Goal: Task Accomplishment & Management: Use online tool/utility

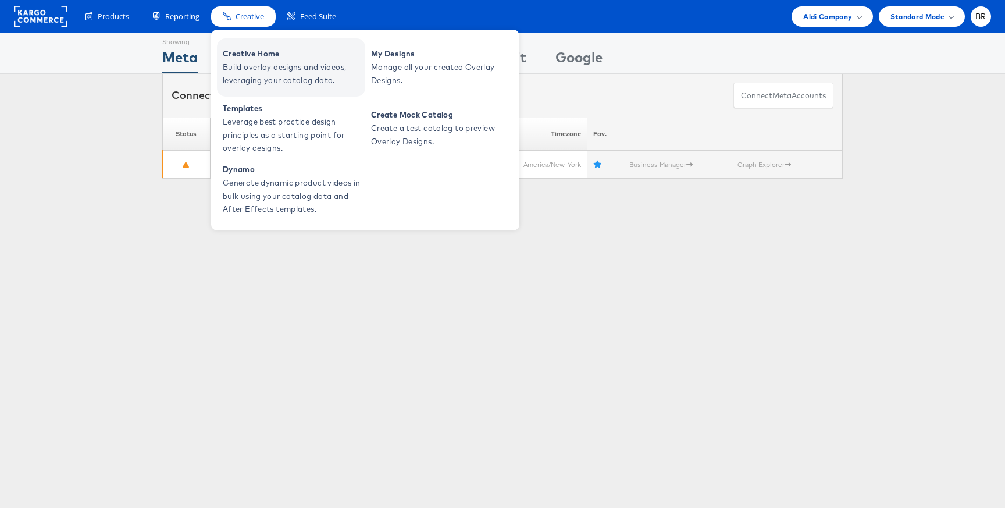
click at [240, 62] on span "Build overlay designs and videos, leveraging your catalog data." at bounding box center [293, 73] width 140 height 27
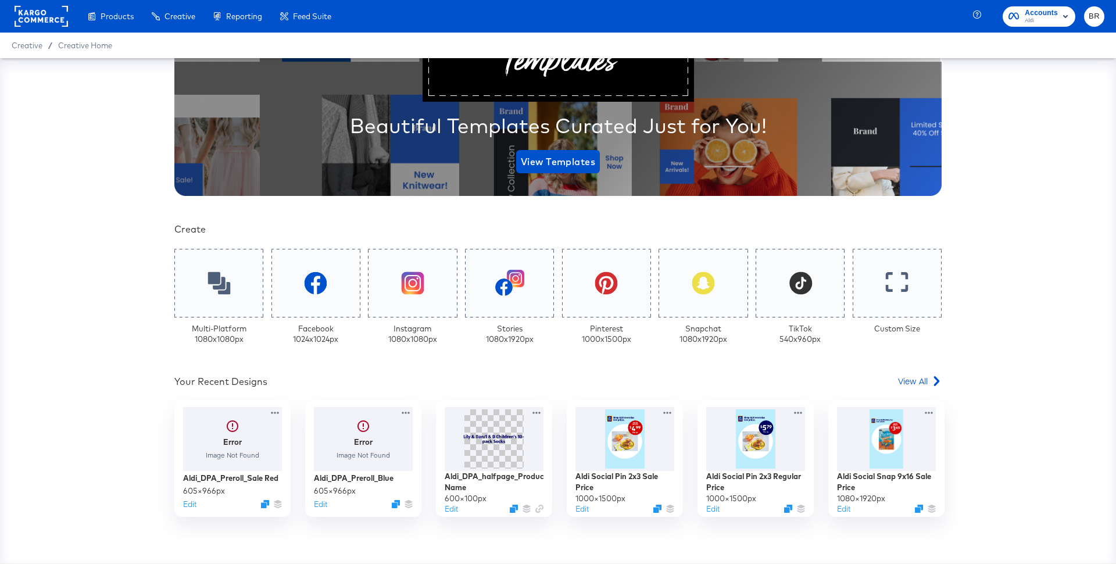
scroll to position [206, 0]
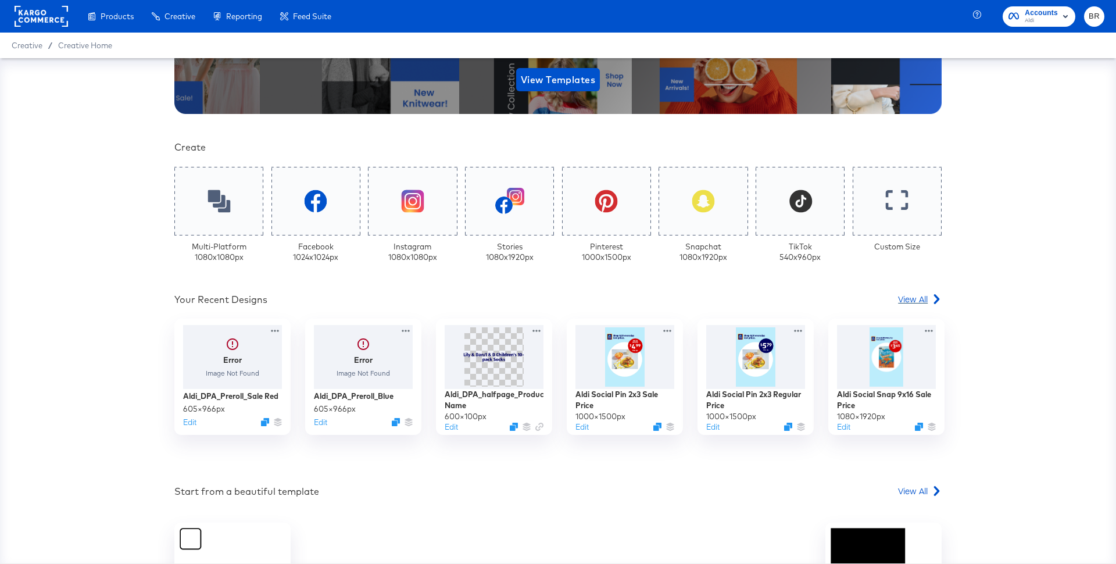
click at [915, 294] on span "View All" at bounding box center [913, 299] width 30 height 12
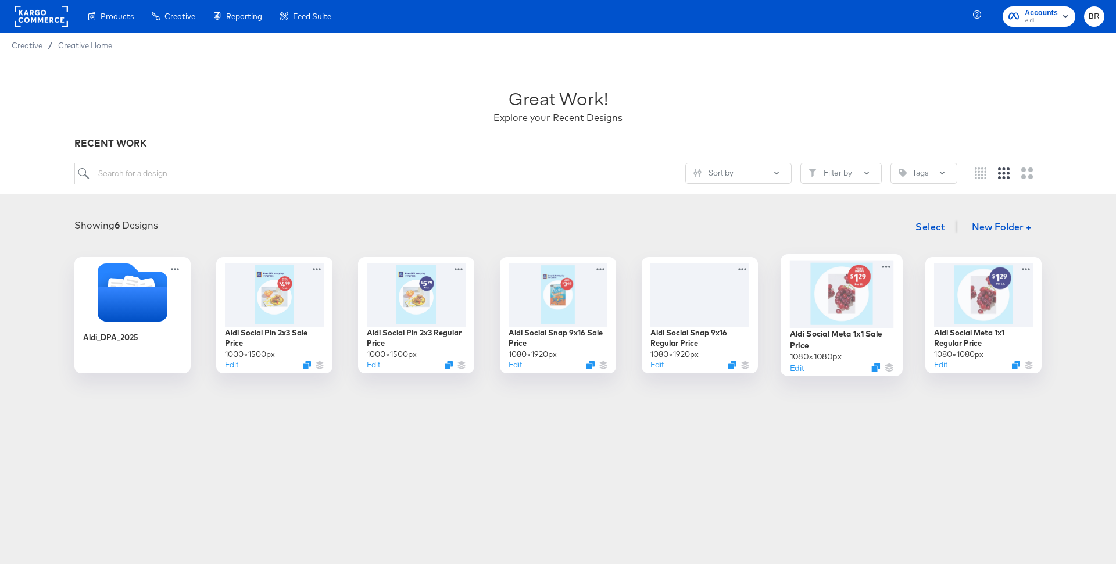
click at [845, 318] on div at bounding box center [842, 293] width 104 height 67
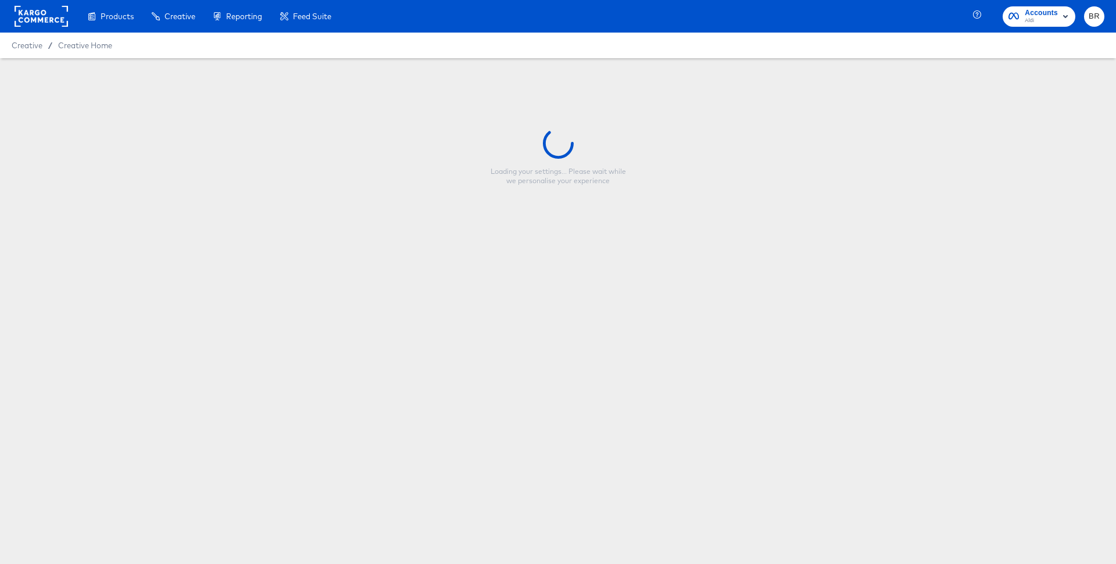
type input "Aldi Social Meta 1x1 Sale Price"
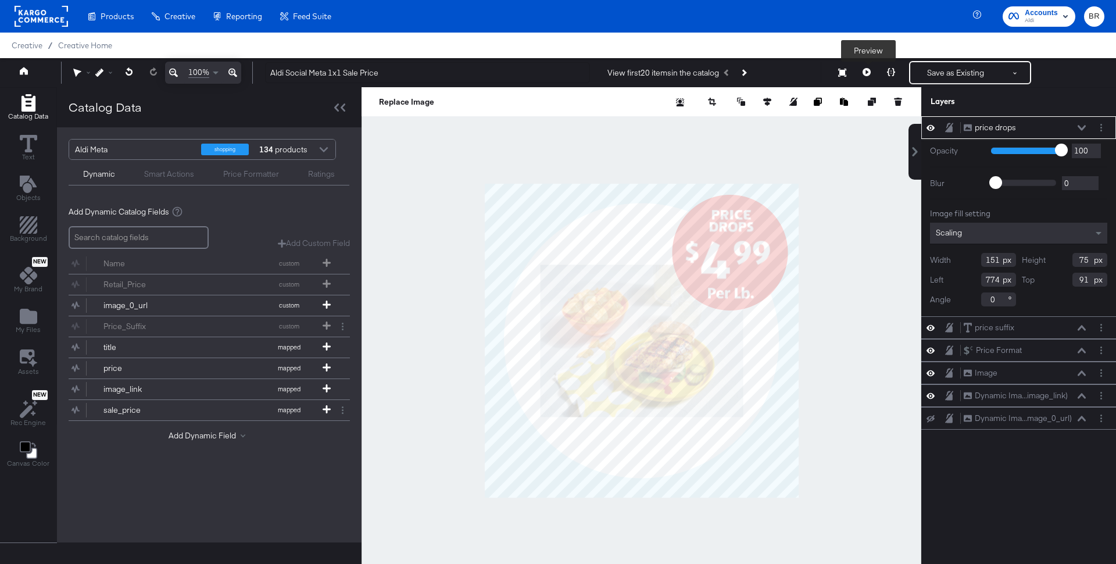
click at [865, 71] on icon at bounding box center [867, 72] width 8 height 8
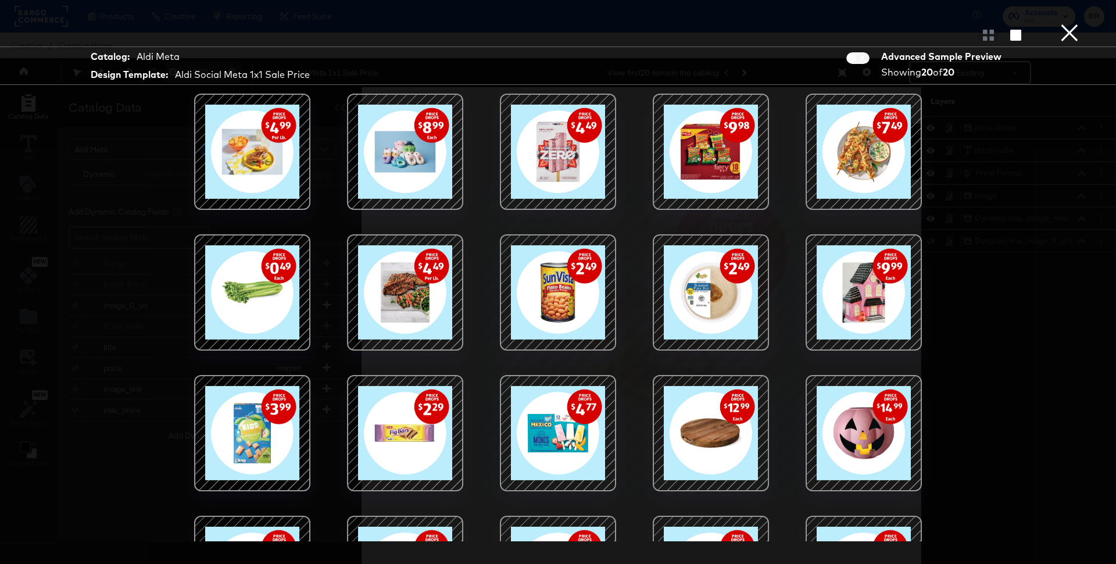
click at [541, 283] on div at bounding box center [558, 292] width 99 height 99
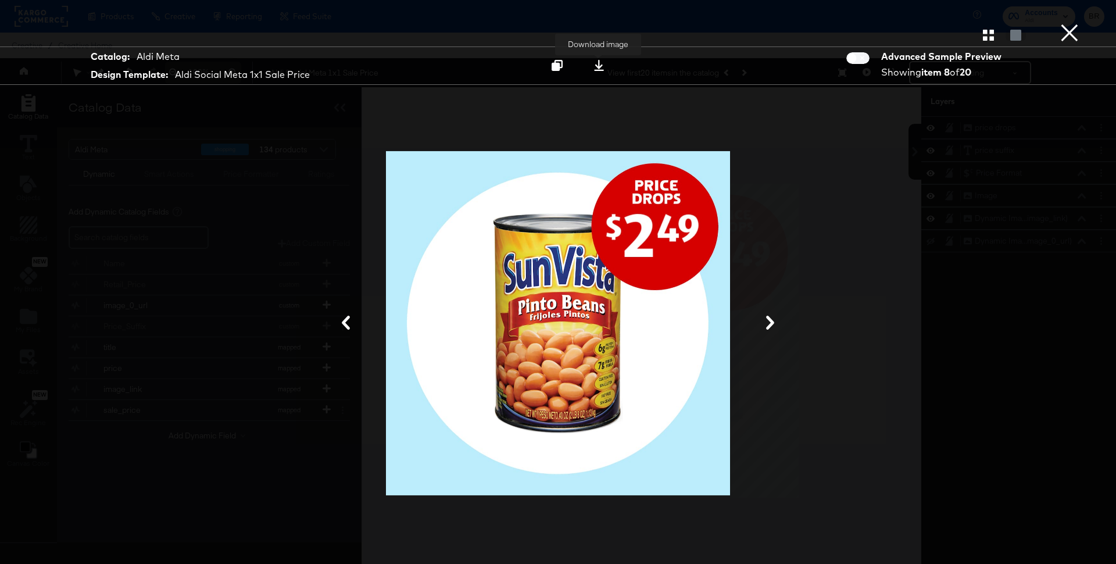
click at [602, 67] on icon at bounding box center [599, 65] width 11 height 11
click at [990, 37] on icon "button" at bounding box center [988, 35] width 11 height 11
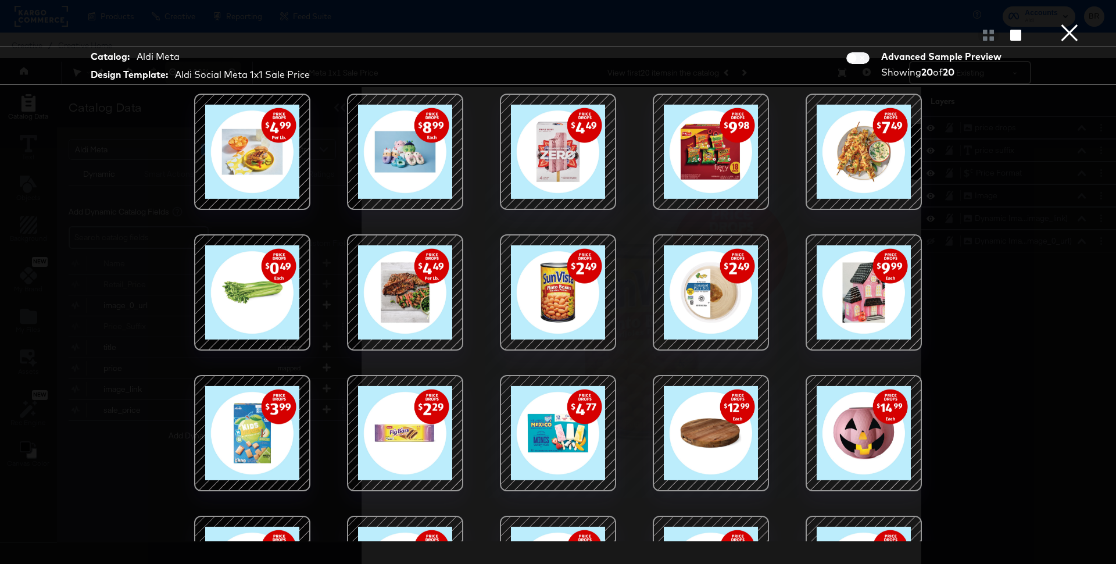
click at [705, 158] on div at bounding box center [711, 151] width 99 height 99
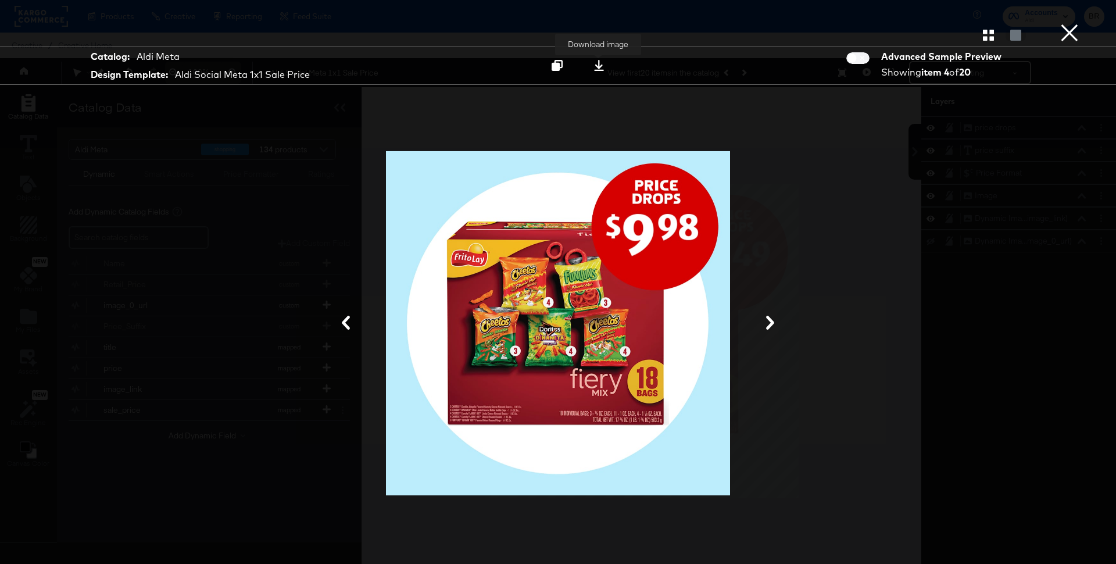
click at [592, 56] on button at bounding box center [599, 65] width 37 height 21
click at [987, 36] on icon "button" at bounding box center [988, 35] width 11 height 11
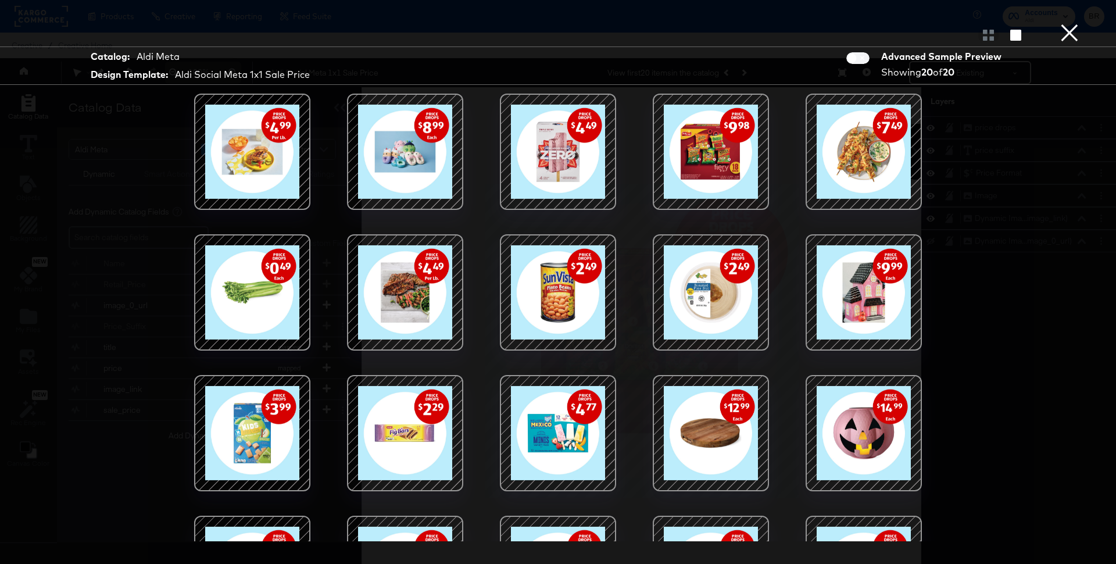
click at [867, 152] on div at bounding box center [864, 151] width 99 height 99
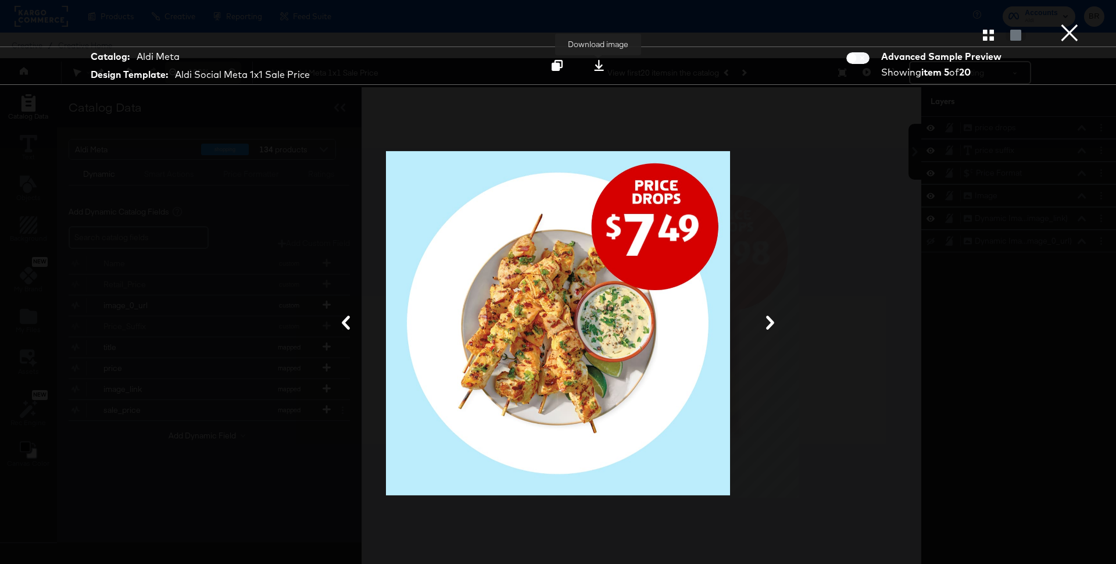
click at [597, 62] on icon at bounding box center [599, 65] width 11 height 11
click at [990, 33] on icon "button" at bounding box center [988, 35] width 11 height 11
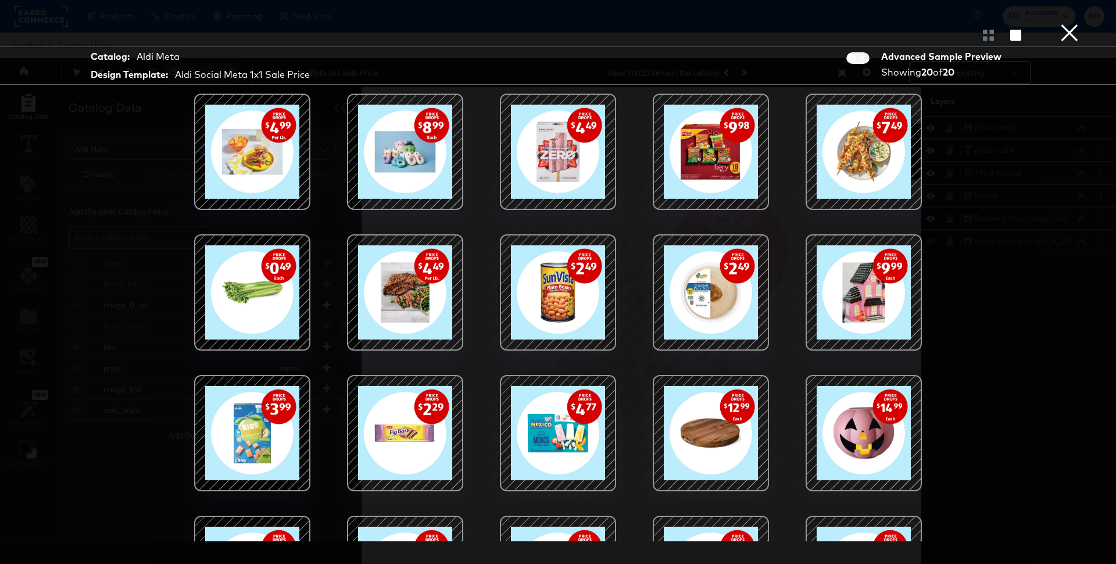
click at [560, 398] on div at bounding box center [558, 433] width 99 height 99
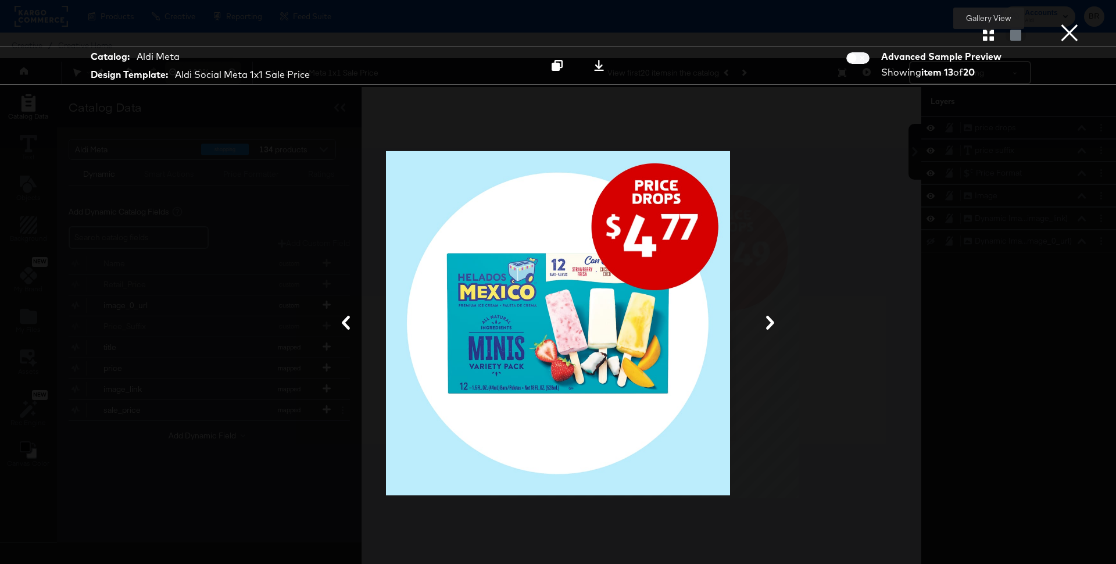
click at [988, 37] on icon "button" at bounding box center [988, 35] width 11 height 11
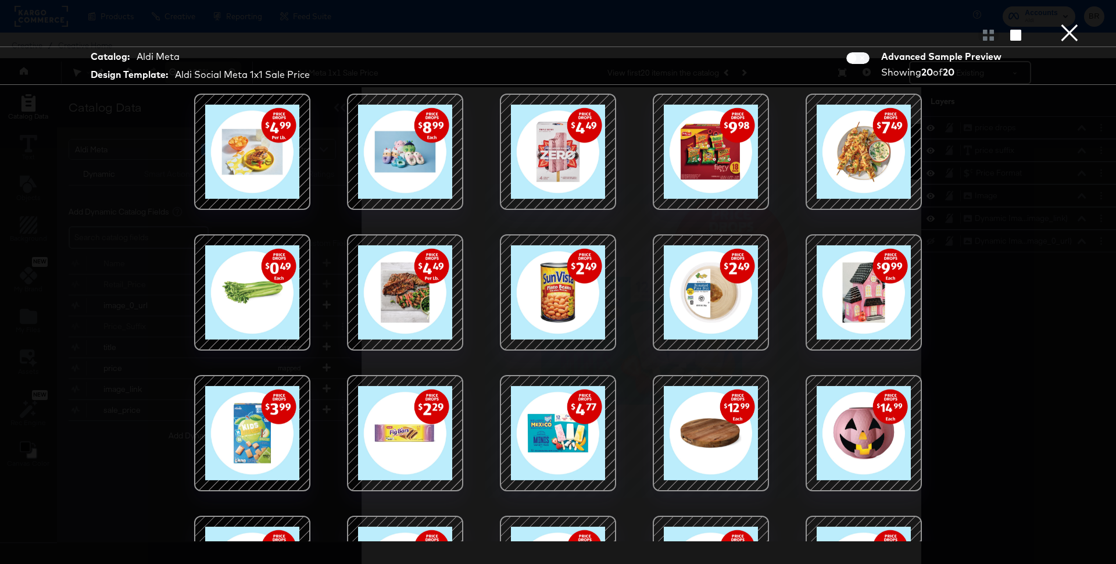
click at [569, 163] on div at bounding box center [558, 151] width 99 height 99
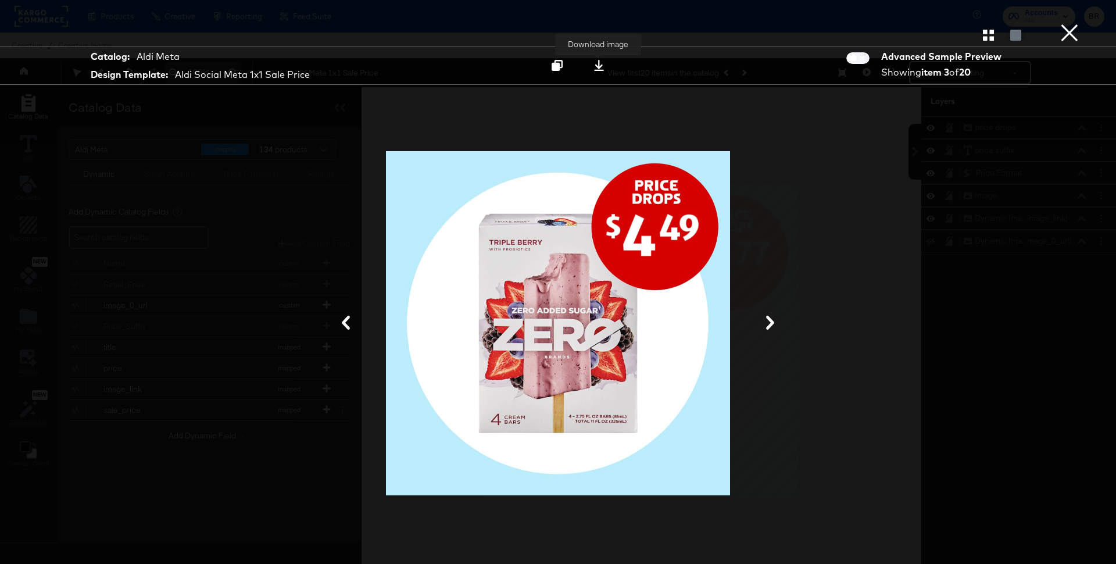
click at [604, 59] on div at bounding box center [599, 65] width 16 height 12
click at [1062, 23] on button "×" at bounding box center [1069, 11] width 23 height 23
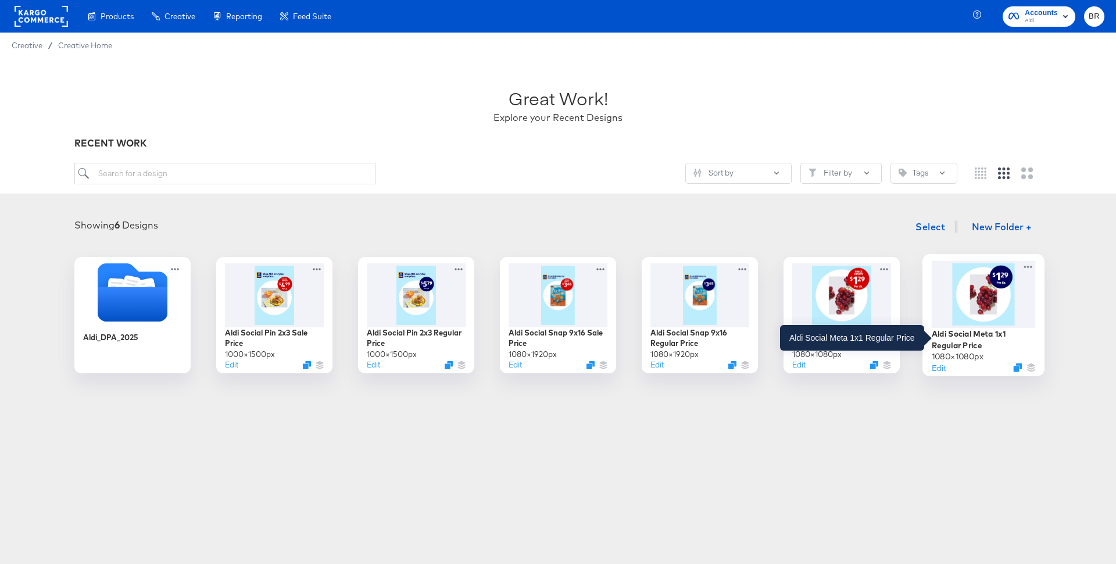
click at [954, 328] on div "Aldi Social Meta 1x1 Regular Price" at bounding box center [984, 339] width 104 height 23
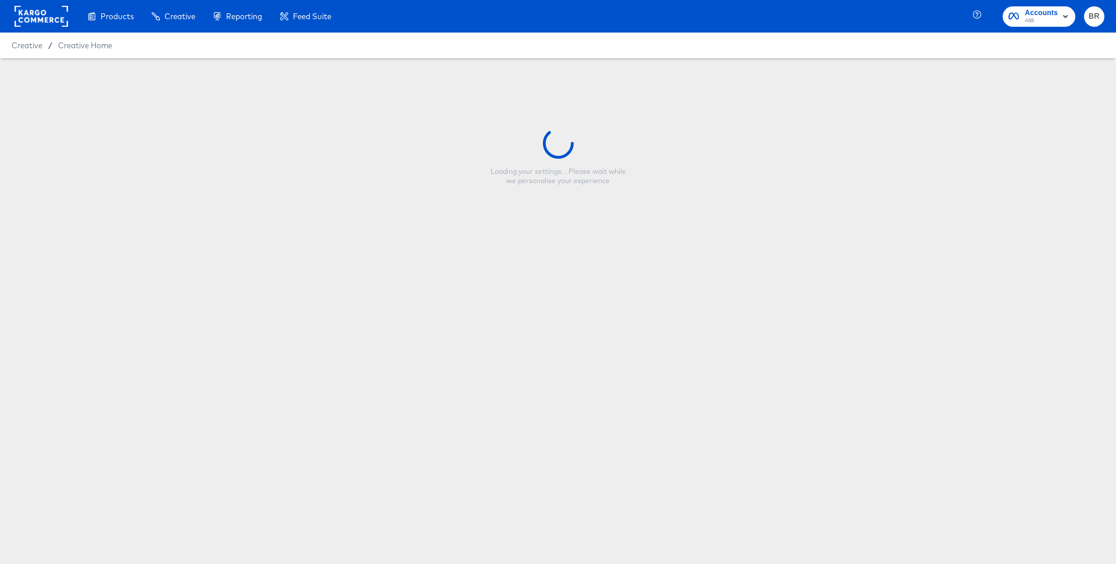
type input "Aldi Social Meta 1x1 Regular Price"
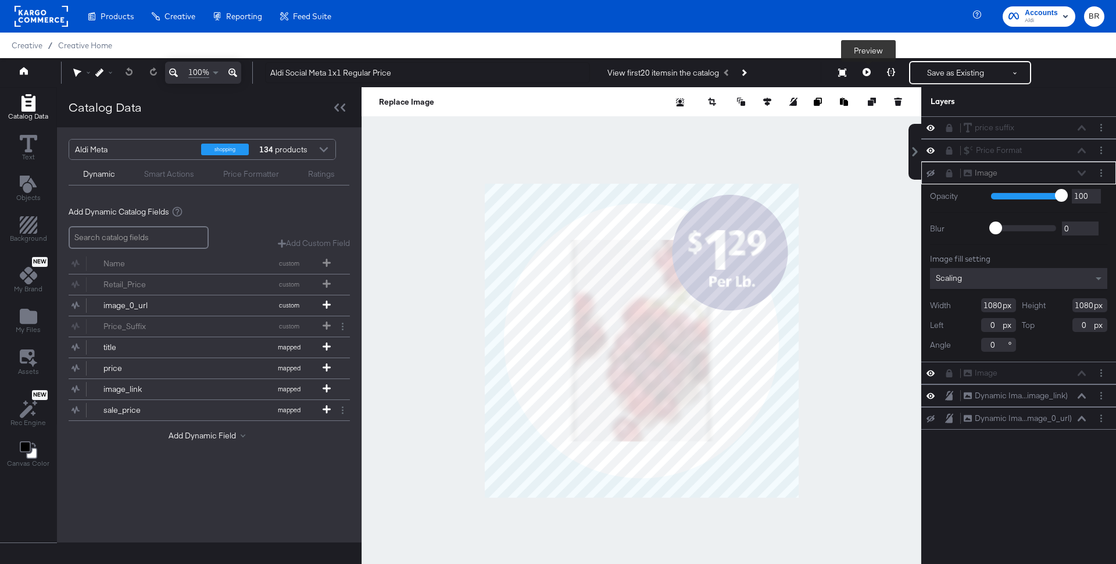
click at [870, 71] on icon at bounding box center [867, 72] width 8 height 8
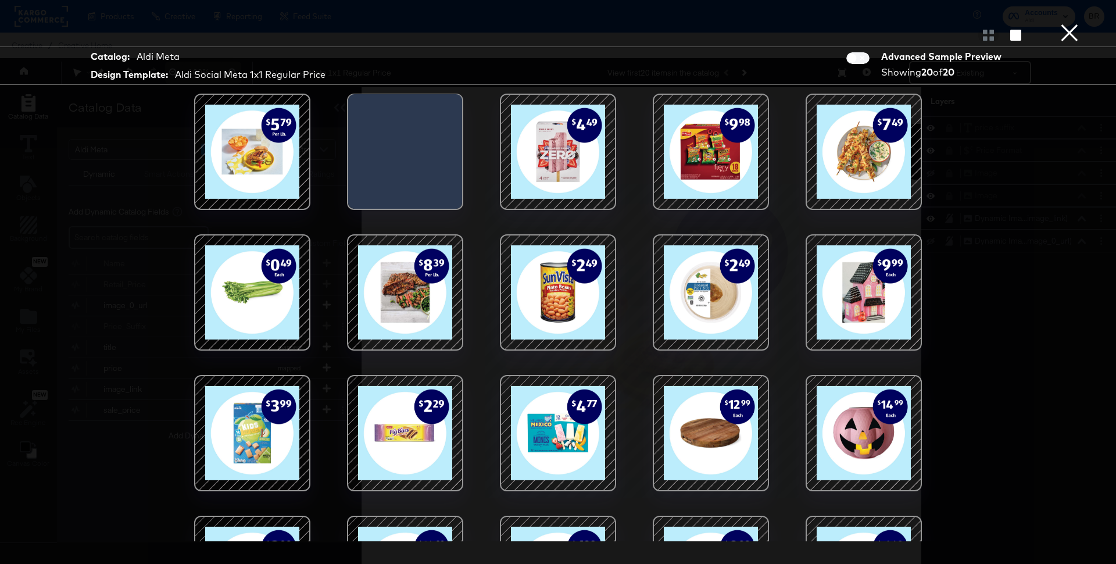
click at [714, 258] on div at bounding box center [711, 292] width 99 height 99
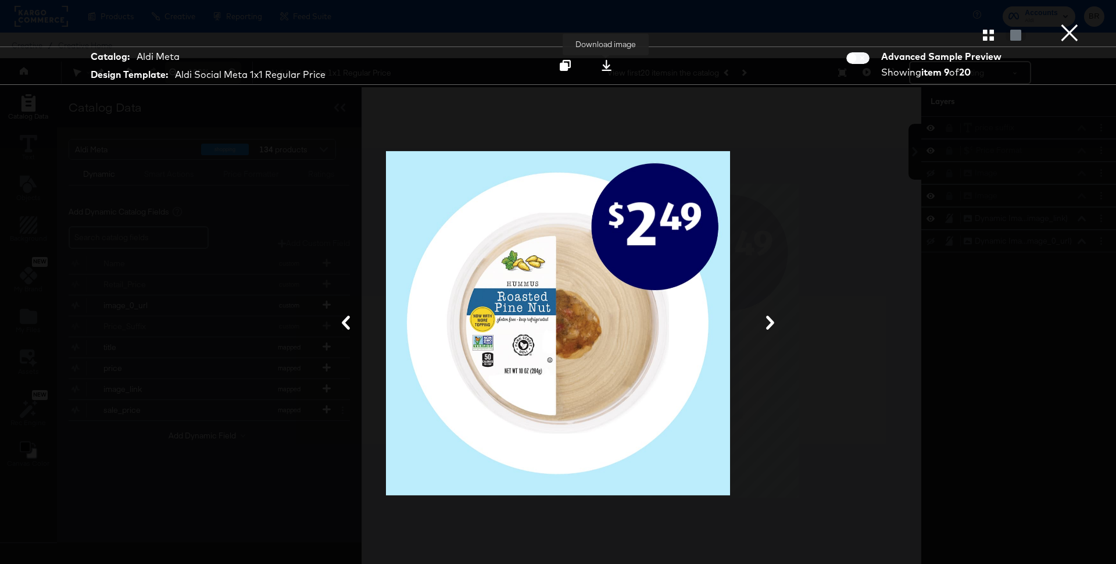
click at [604, 74] on button at bounding box center [606, 65] width 37 height 21
click at [1091, 101] on div "Gallery View Catalog: Aldi Meta Design Template: Aldi Social Meta 1x1 Regular P…" at bounding box center [558, 281] width 1116 height 517
click at [987, 35] on icon "button" at bounding box center [988, 35] width 11 height 11
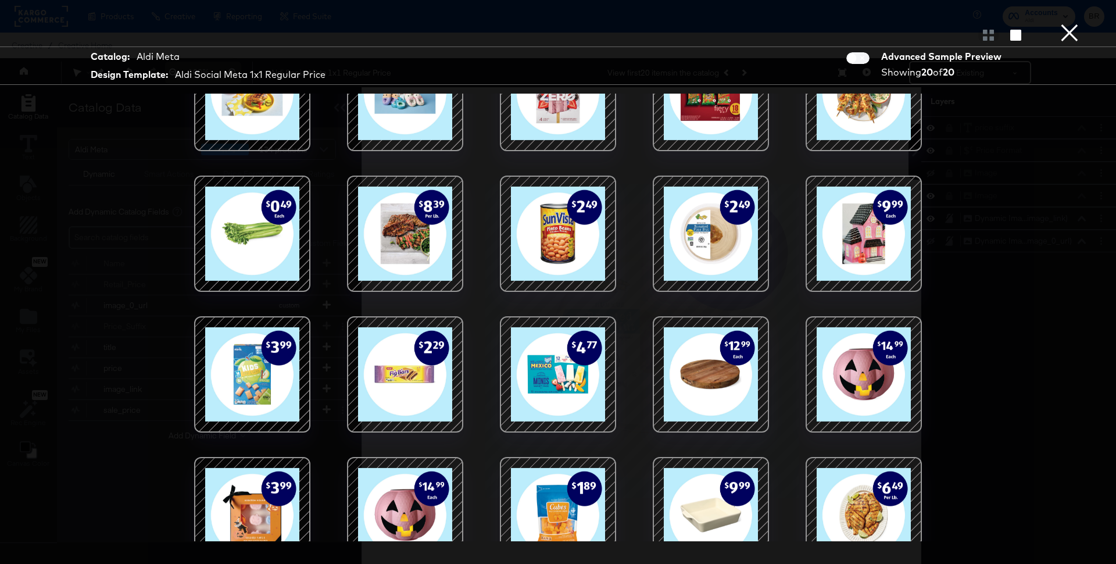
scroll to position [91, 0]
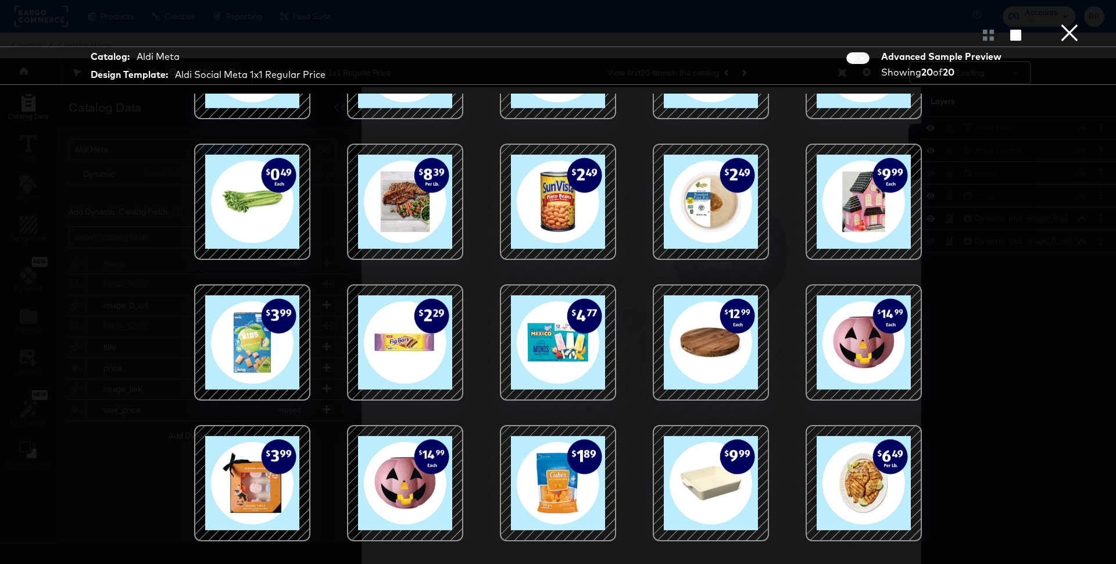
click at [280, 345] on div at bounding box center [252, 342] width 99 height 99
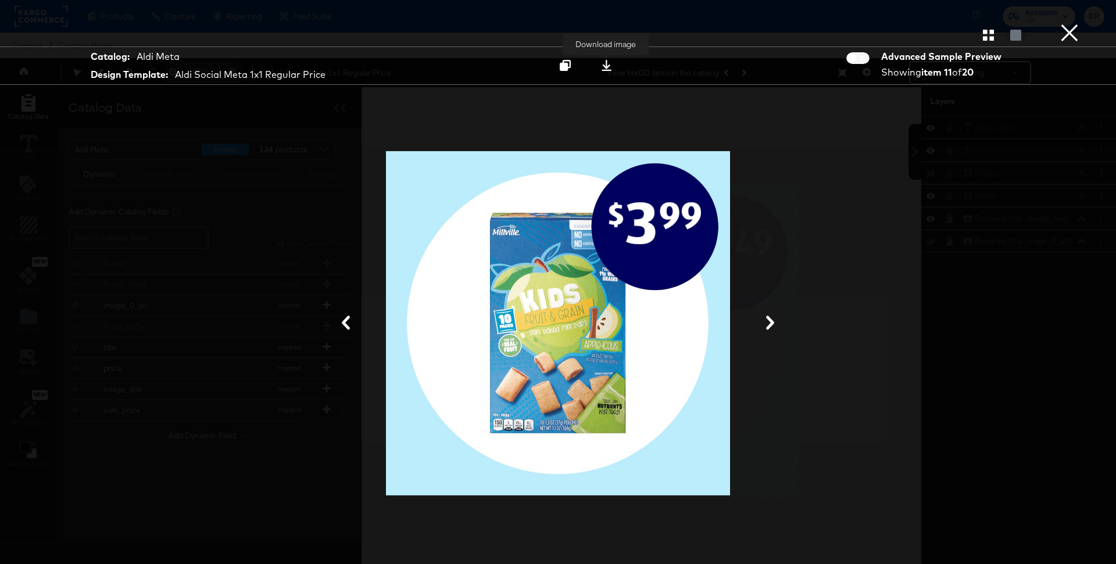
click at [611, 66] on icon at bounding box center [606, 65] width 11 height 11
click at [1068, 23] on button "×" at bounding box center [1069, 11] width 23 height 23
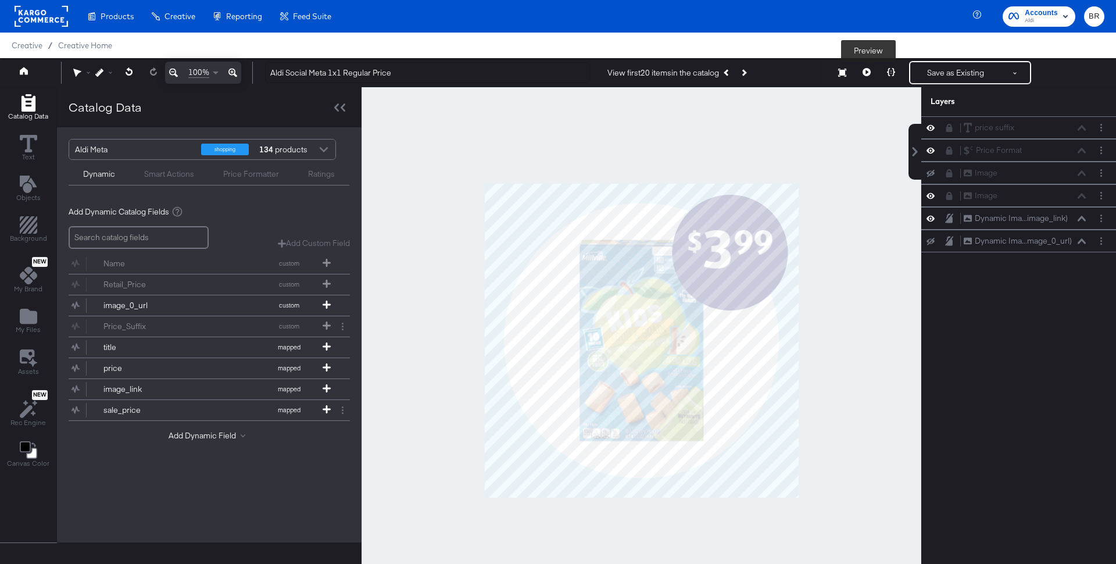
click at [869, 73] on icon at bounding box center [867, 72] width 8 height 8
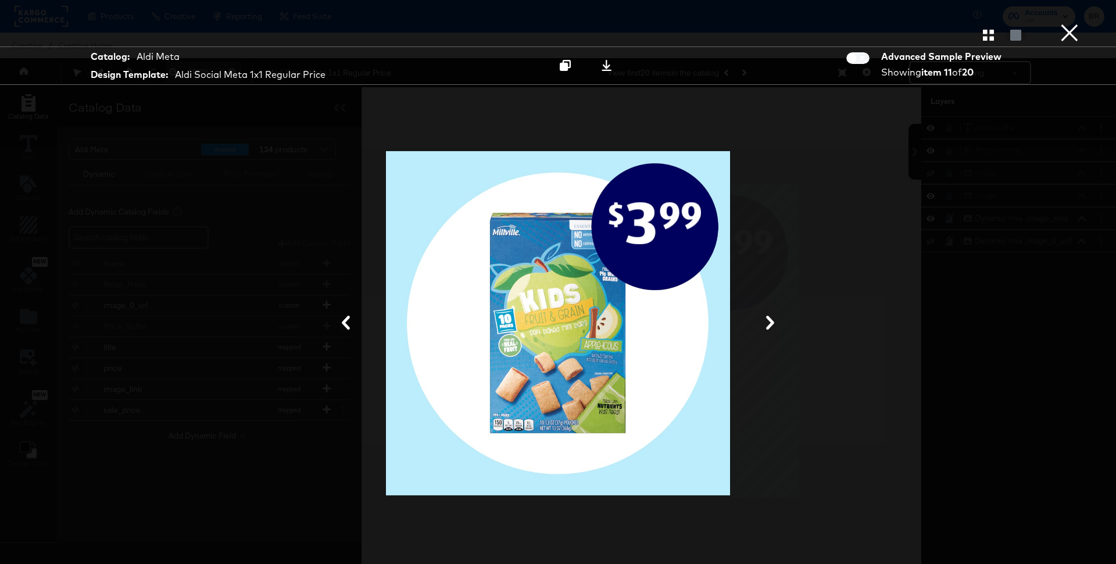
click at [990, 35] on icon "button" at bounding box center [988, 35] width 11 height 11
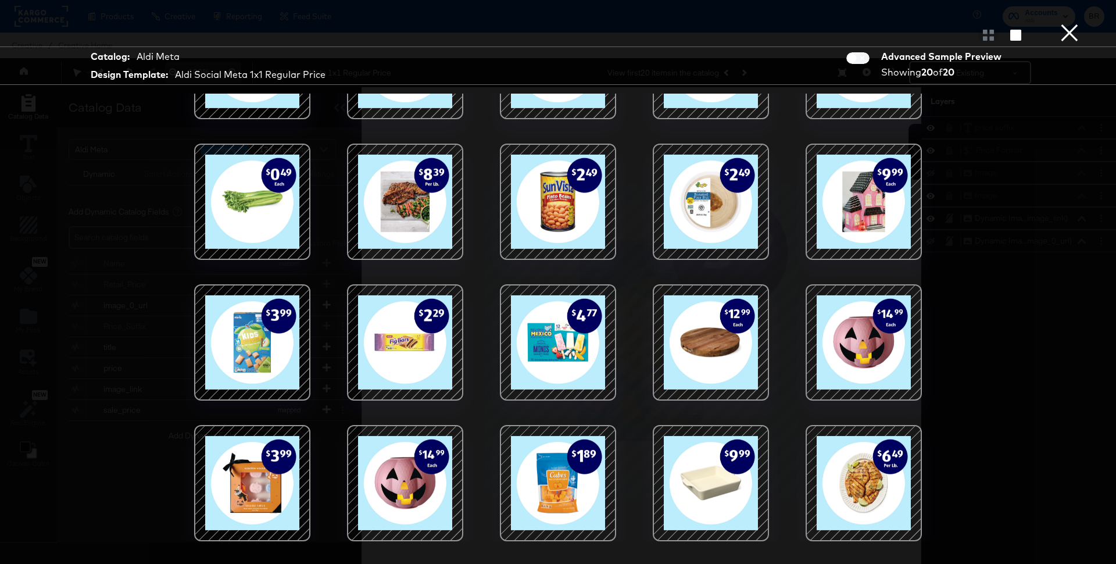
click at [573, 502] on div at bounding box center [558, 483] width 99 height 99
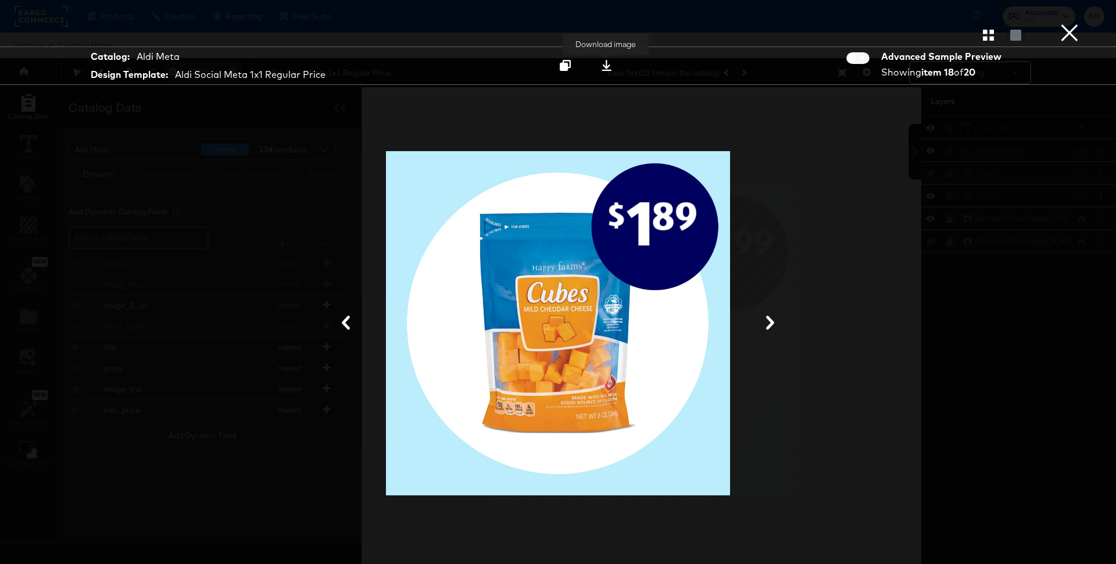
click at [604, 62] on icon at bounding box center [606, 65] width 11 height 11
drag, startPoint x: 1068, startPoint y: 52, endPoint x: 985, endPoint y: 35, distance: 84.8
click at [985, 35] on div "× Download image Gallery View Catalog: Aldi Meta Design Template: Aldi Social M…" at bounding box center [558, 282] width 1116 height 564
click at [985, 35] on icon "button" at bounding box center [988, 35] width 11 height 11
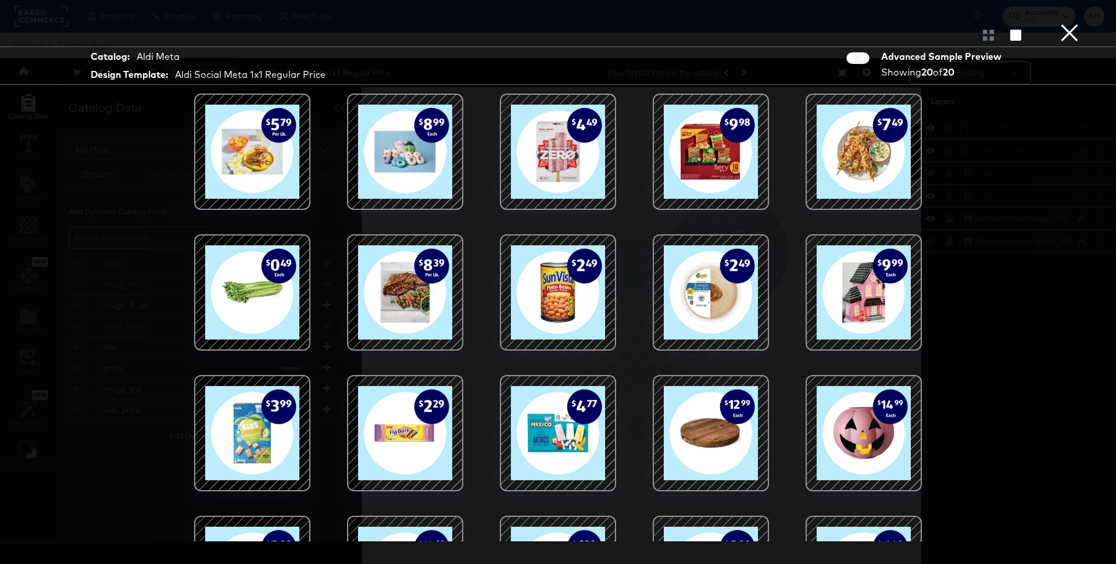
drag, startPoint x: 1009, startPoint y: 33, endPoint x: 832, endPoint y: 168, distance: 222.3
click at [832, 168] on div "Product View Catalog: Aldi Meta Design Template: Aldi Social Meta 1x1 Regular P…" at bounding box center [558, 281] width 1116 height 517
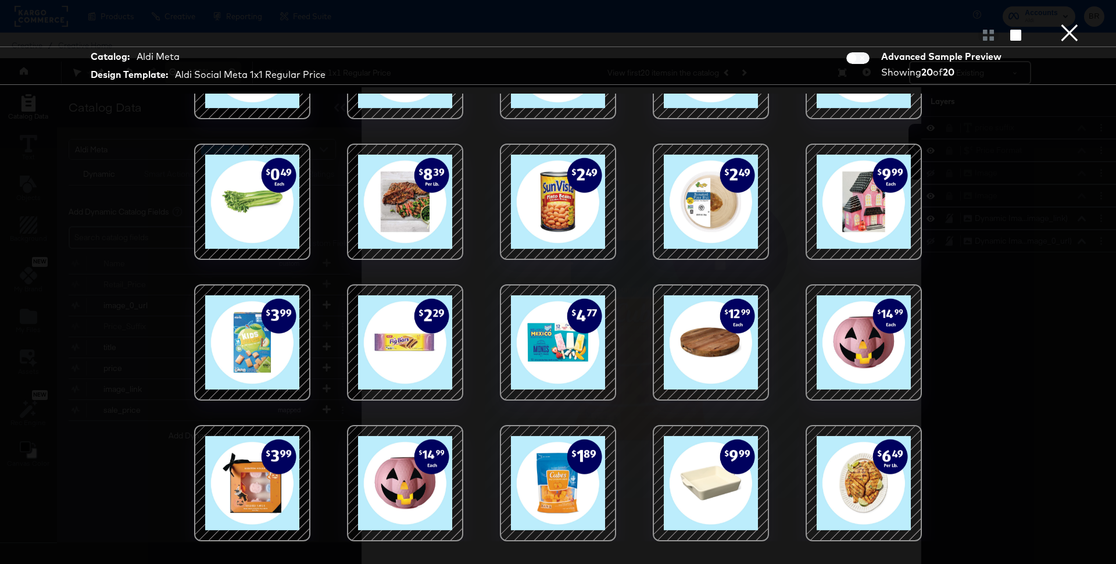
click at [890, 469] on div at bounding box center [864, 483] width 99 height 99
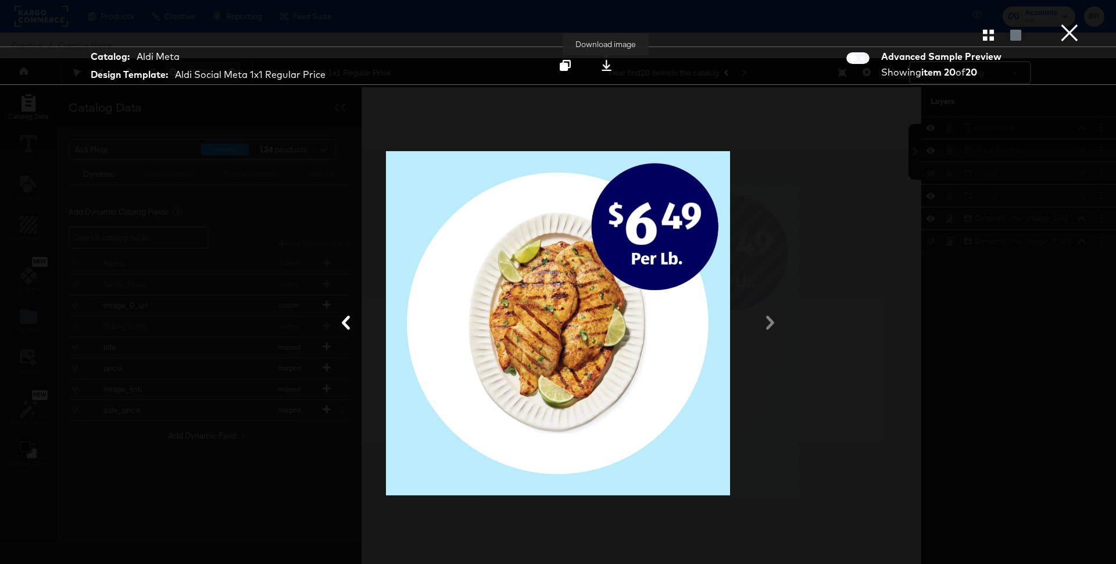
click at [609, 71] on div at bounding box center [607, 65] width 16 height 12
click at [1074, 23] on button "×" at bounding box center [1069, 11] width 23 height 23
